Goal: Task Accomplishment & Management: Manage account settings

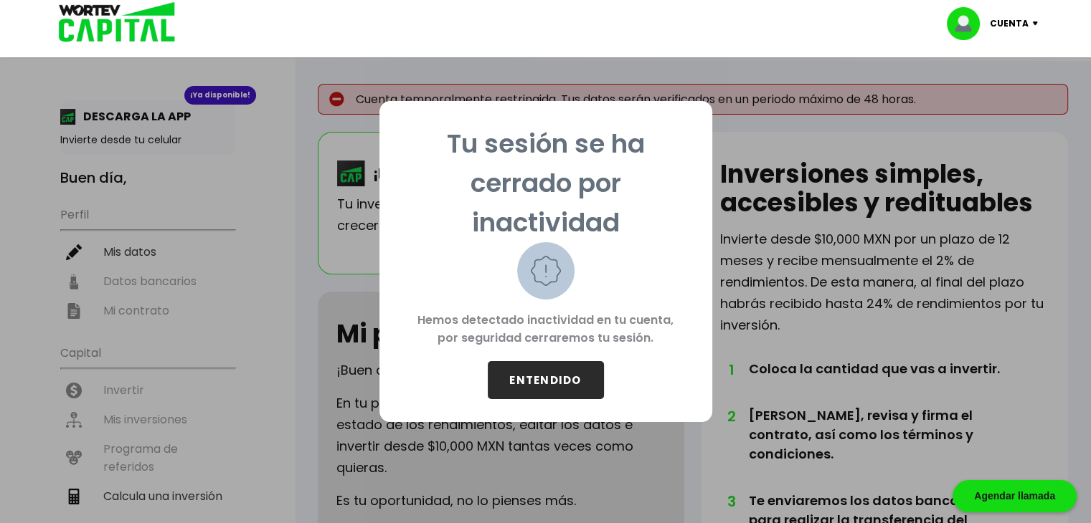
click at [578, 383] on button "ENTENDIDO" at bounding box center [546, 380] width 116 height 38
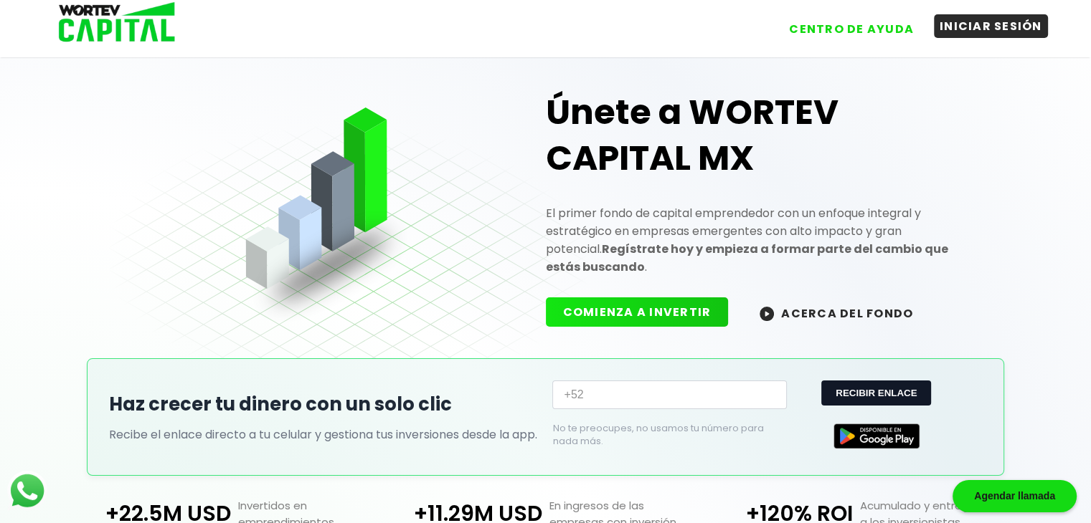
click at [969, 36] on button "INICIAR SESIÓN" at bounding box center [991, 26] width 114 height 24
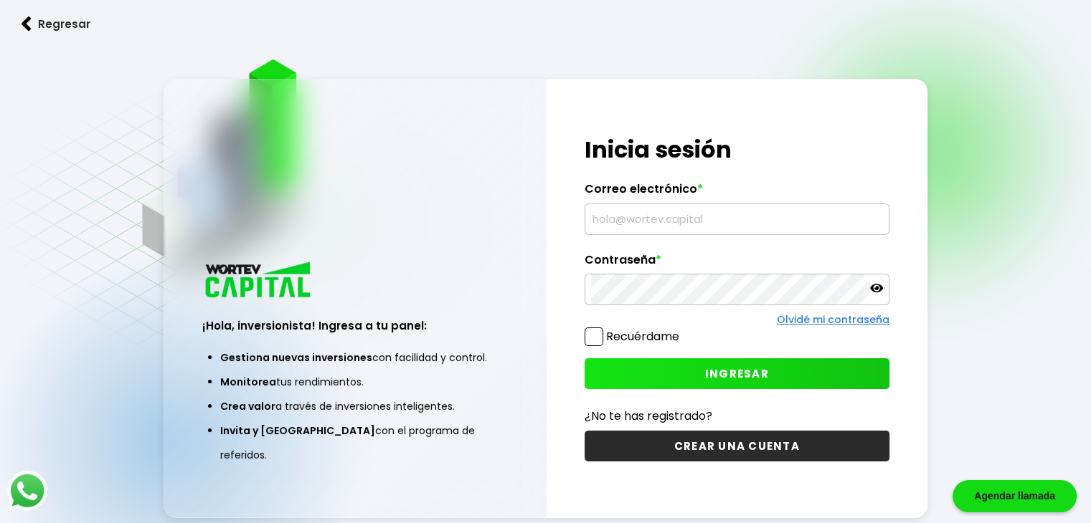
click at [690, 224] on input "text" at bounding box center [737, 219] width 292 height 30
type input "[EMAIL_ADDRESS][DOMAIN_NAME]"
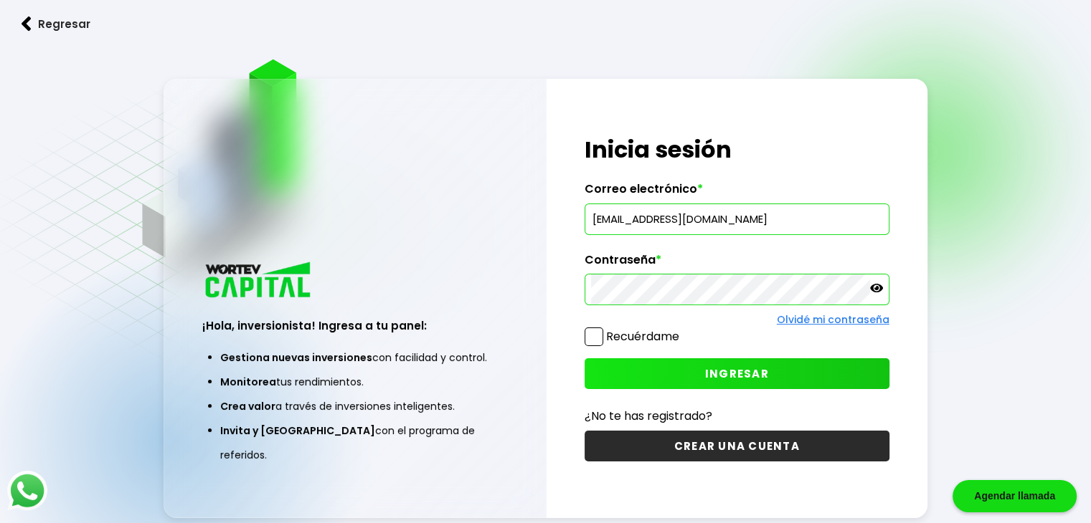
click at [880, 285] on icon at bounding box center [876, 288] width 13 height 9
click at [590, 340] on span at bounding box center [593, 337] width 19 height 19
click at [682, 330] on input "Recuérdame" at bounding box center [682, 330] width 0 height 0
click at [723, 367] on span "INGRESAR" at bounding box center [737, 373] width 64 height 15
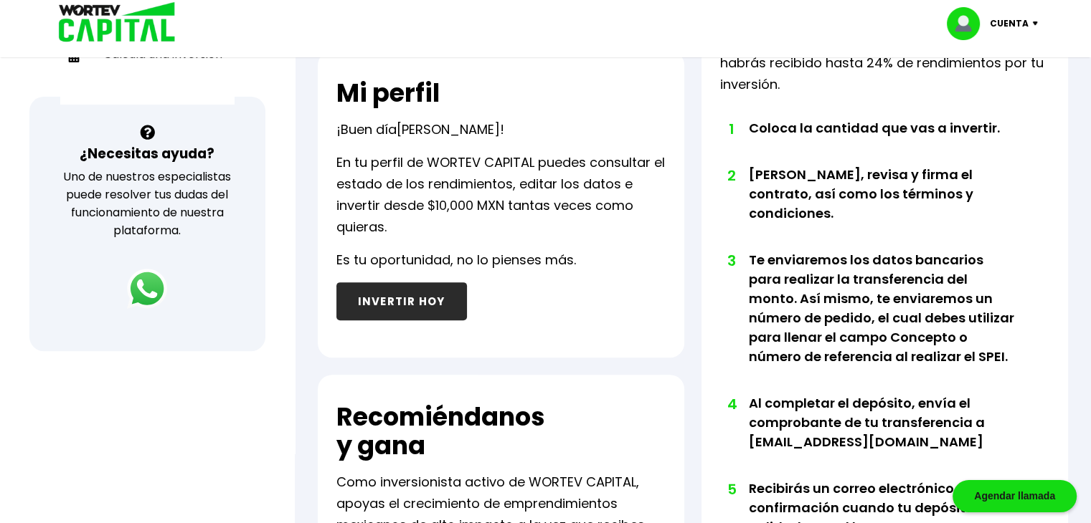
scroll to position [281, 0]
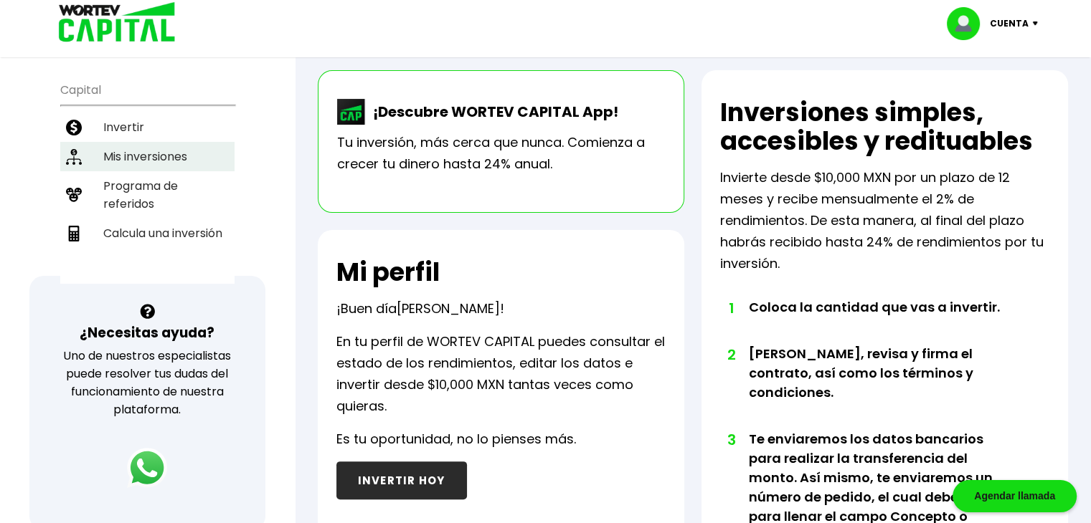
click at [143, 142] on li "Mis inversiones" at bounding box center [147, 156] width 174 height 29
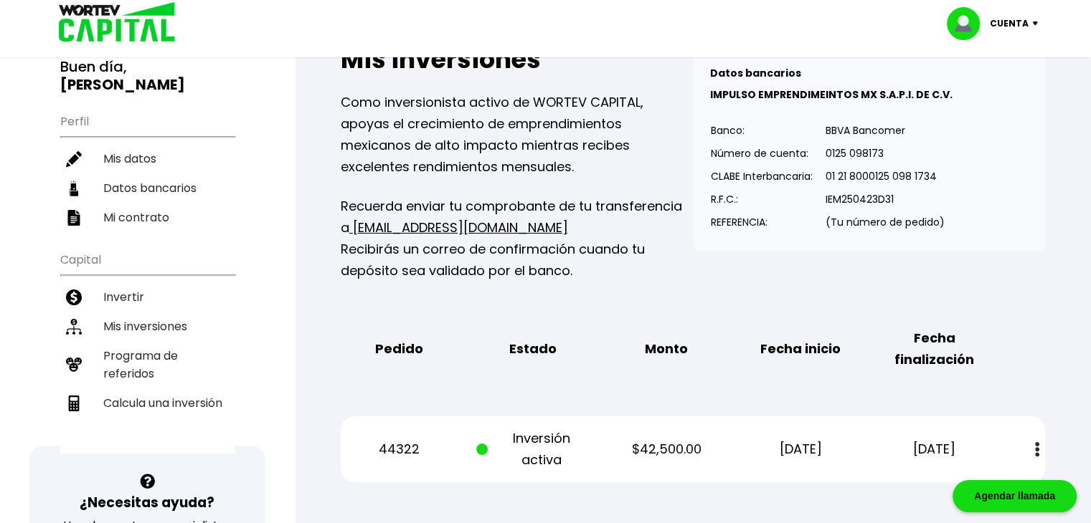
scroll to position [215, 0]
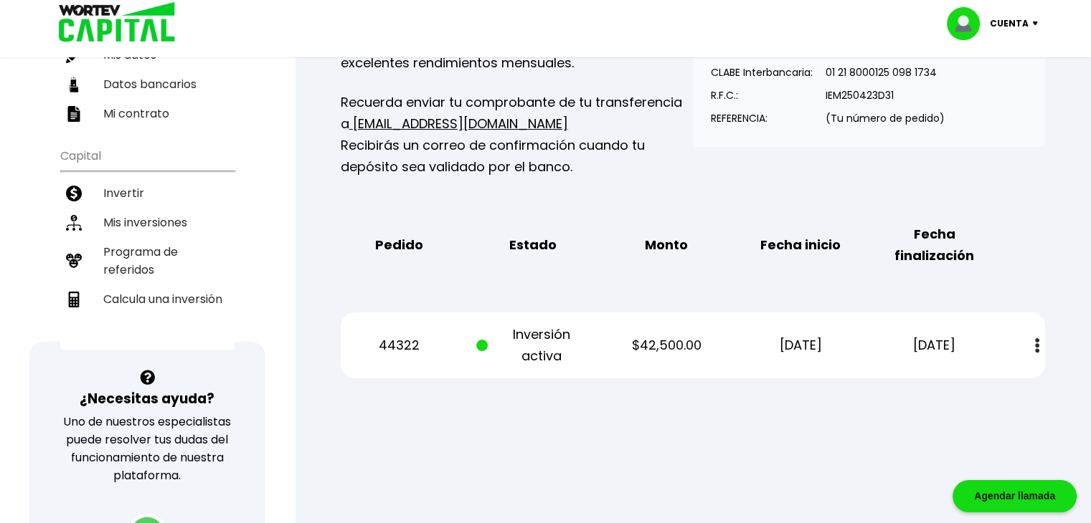
click at [1028, 351] on button at bounding box center [1037, 346] width 20 height 31
click at [994, 386] on button "Estado de cuenta" at bounding box center [950, 384] width 163 height 39
